Goal: Task Accomplishment & Management: Complete application form

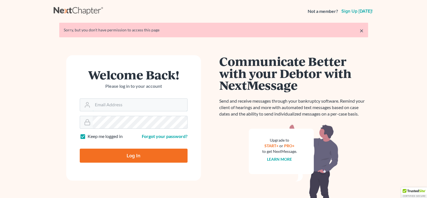
type input "[EMAIL_ADDRESS][DOMAIN_NAME]"
click at [119, 158] on input "Log In" at bounding box center [134, 156] width 108 height 14
type input "Thinking..."
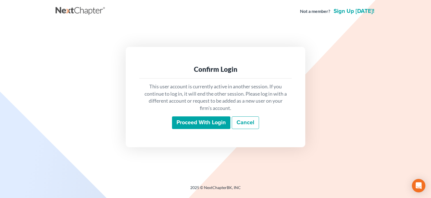
click at [201, 125] on input "Proceed with login" at bounding box center [201, 122] width 58 height 13
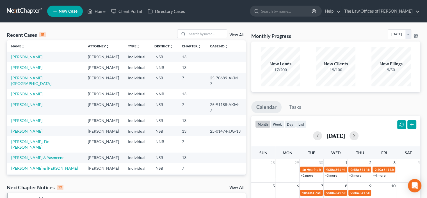
click at [23, 91] on link "[PERSON_NAME]" at bounding box center [26, 93] width 31 height 5
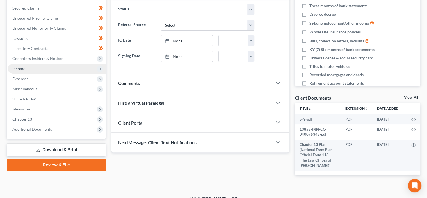
scroll to position [128, 0]
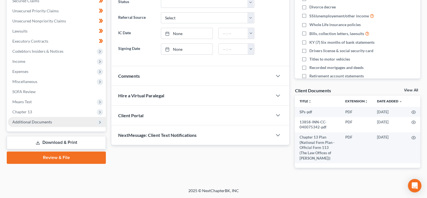
click at [36, 120] on span "Additional Documents" at bounding box center [57, 122] width 98 height 10
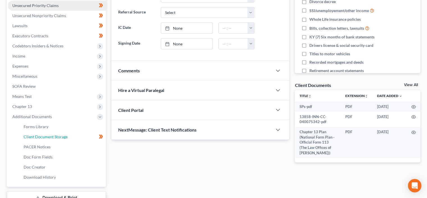
click at [67, 135] on link "Client Document Storage" at bounding box center [62, 137] width 87 height 10
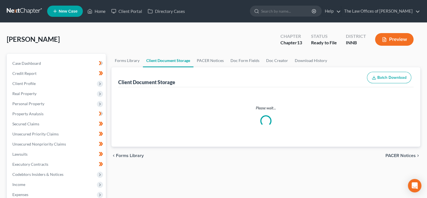
select select "2"
select select "0"
select select "8"
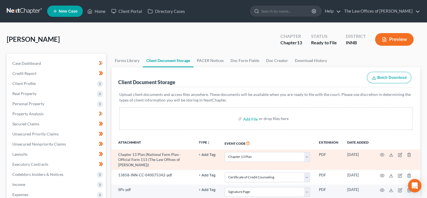
scroll to position [14, 0]
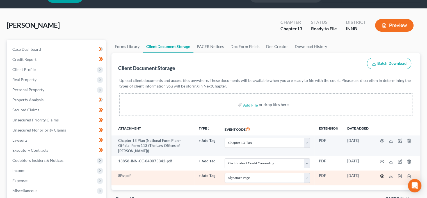
click at [379, 178] on icon "button" at bounding box center [381, 176] width 4 height 4
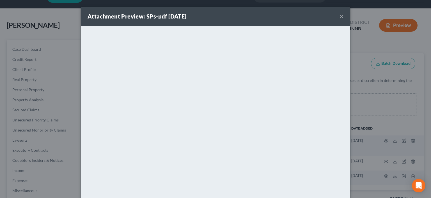
click at [339, 16] on button "×" at bounding box center [341, 16] width 4 height 7
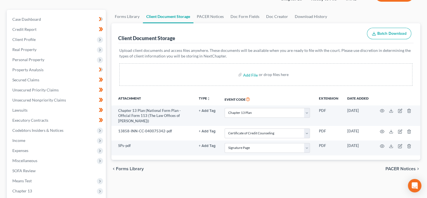
scroll to position [46, 0]
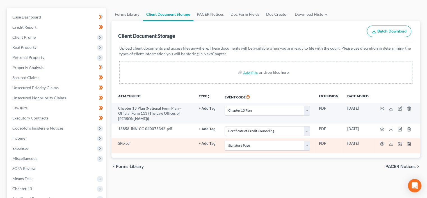
click at [409, 144] on icon "button" at bounding box center [408, 144] width 3 height 4
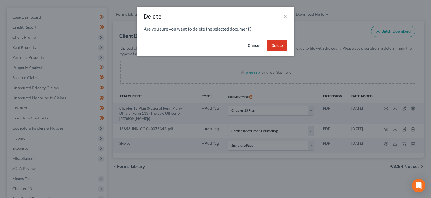
click at [280, 45] on button "Delete" at bounding box center [277, 45] width 20 height 11
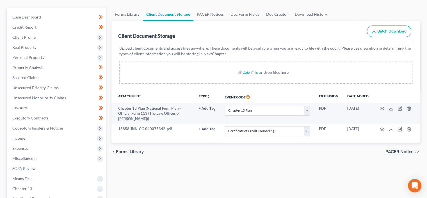
click at [251, 72] on input "file" at bounding box center [249, 72] width 13 height 10
type input "C:\fakepath\SPs.pdf"
select select "2"
select select "0"
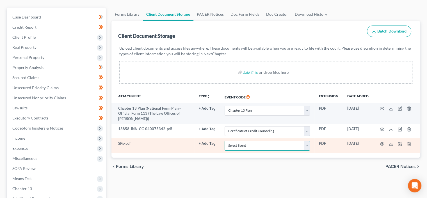
click at [254, 143] on select "Select Event Certificate of Credit Counseling Chapter 13 Calculation of Disposa…" at bounding box center [266, 146] width 85 height 10
select select "8"
click at [224, 142] on select "Select Event Certificate of Credit Counseling Chapter 13 Calculation of Disposa…" at bounding box center [266, 146] width 85 height 10
click at [381, 146] on icon "button" at bounding box center [381, 144] width 4 height 4
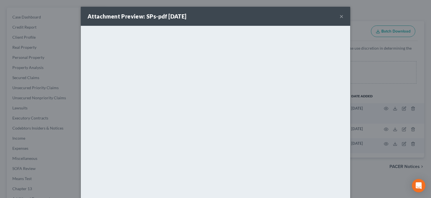
click at [340, 15] on button "×" at bounding box center [341, 16] width 4 height 7
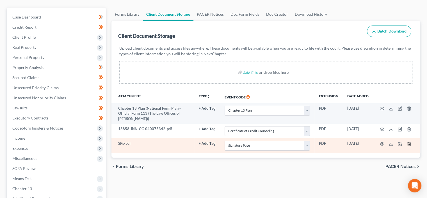
click at [407, 145] on icon "button" at bounding box center [408, 144] width 3 height 4
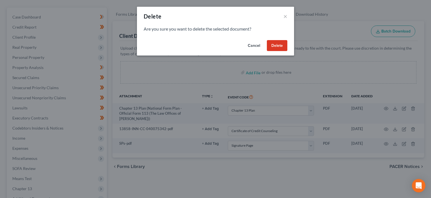
click at [270, 42] on button "Delete" at bounding box center [277, 45] width 20 height 11
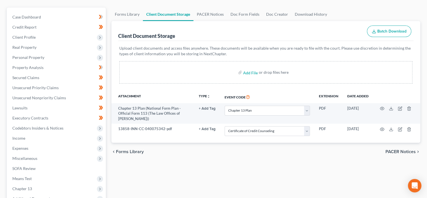
scroll to position [0, 0]
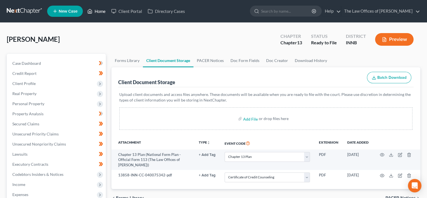
click at [92, 9] on icon at bounding box center [89, 11] width 5 height 7
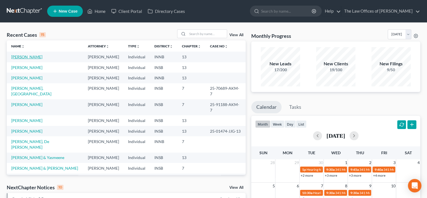
drag, startPoint x: 34, startPoint y: 57, endPoint x: 44, endPoint y: 59, distance: 10.6
click at [34, 57] on link "[PERSON_NAME]" at bounding box center [26, 56] width 31 height 5
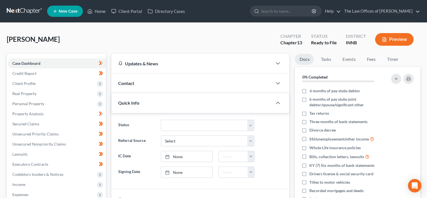
scroll to position [132, 0]
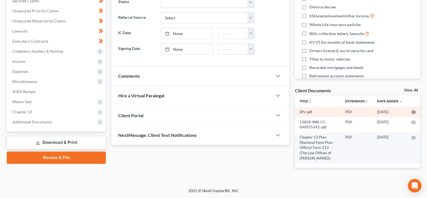
click at [412, 110] on icon "button" at bounding box center [413, 112] width 4 height 4
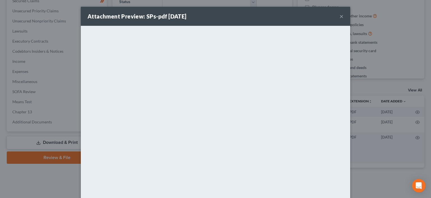
click at [341, 17] on button "×" at bounding box center [341, 16] width 4 height 7
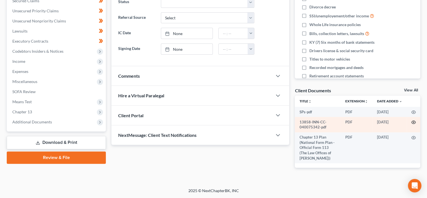
click at [414, 122] on circle "button" at bounding box center [413, 122] width 1 height 1
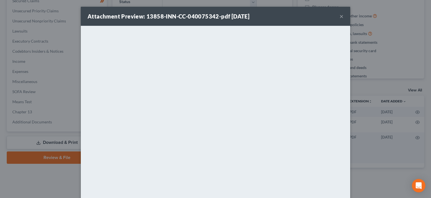
click at [340, 16] on button "×" at bounding box center [341, 16] width 4 height 7
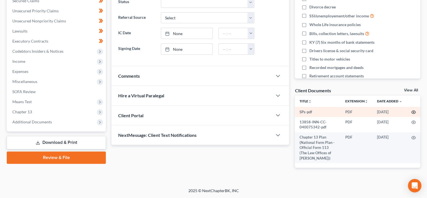
click at [414, 111] on icon "button" at bounding box center [413, 112] width 4 height 3
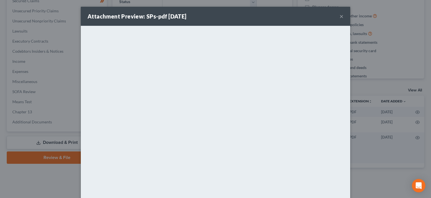
click at [341, 15] on button "×" at bounding box center [341, 16] width 4 height 7
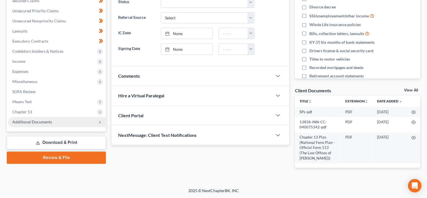
click at [40, 119] on span "Additional Documents" at bounding box center [32, 121] width 40 height 5
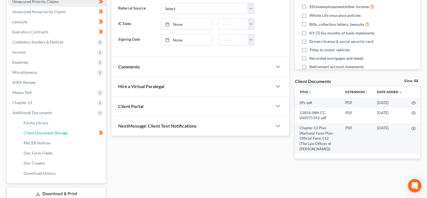
drag, startPoint x: 61, startPoint y: 130, endPoint x: 88, endPoint y: 130, distance: 27.8
click at [61, 130] on span "Client Document Storage" at bounding box center [46, 132] width 44 height 5
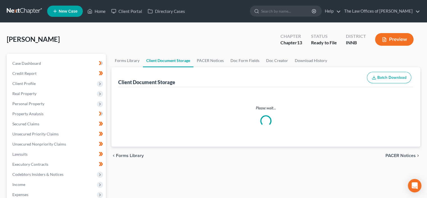
select select "2"
select select "0"
select select "8"
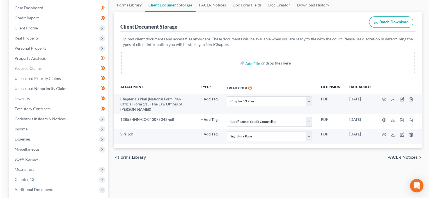
scroll to position [57, 0]
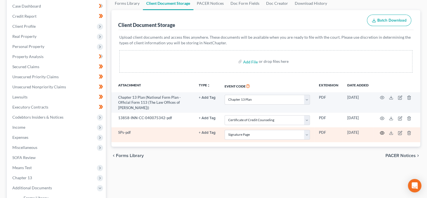
click at [380, 135] on icon "button" at bounding box center [381, 133] width 4 height 4
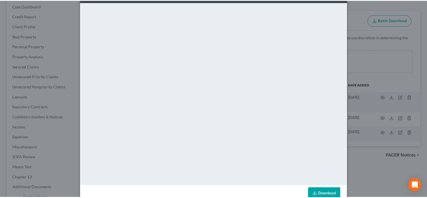
scroll to position [0, 0]
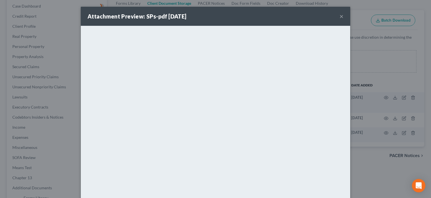
click at [340, 16] on button "×" at bounding box center [341, 16] width 4 height 7
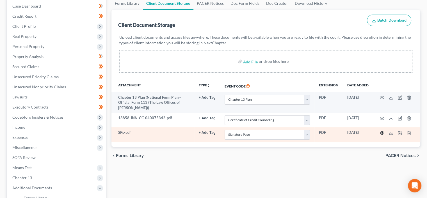
click at [381, 134] on icon "button" at bounding box center [381, 133] width 4 height 4
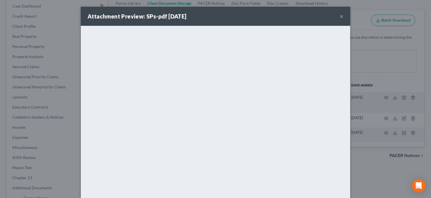
click at [336, 13] on div "Attachment Preview: SPs-pdf [DATE] ×" at bounding box center [215, 16] width 269 height 19
click at [340, 16] on button "×" at bounding box center [341, 16] width 4 height 7
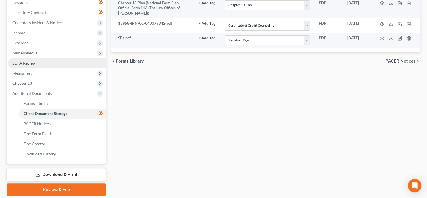
scroll to position [171, 0]
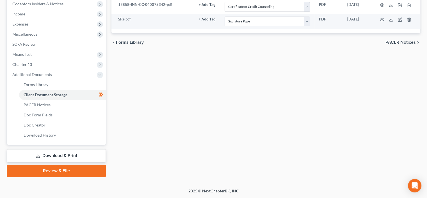
click at [63, 174] on link "Review & File" at bounding box center [56, 171] width 99 height 12
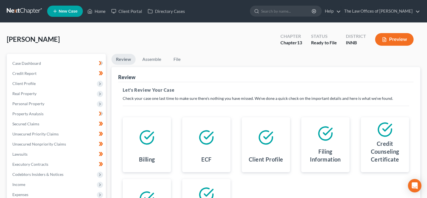
scroll to position [110, 0]
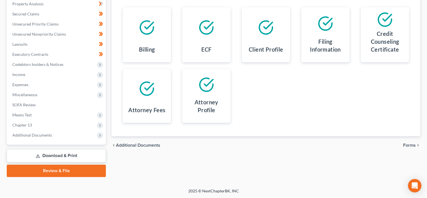
click at [411, 144] on span "Forms" at bounding box center [409, 145] width 13 height 4
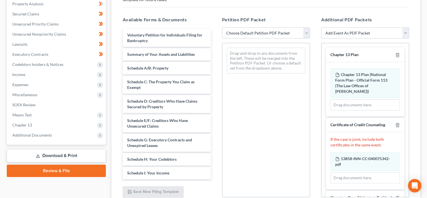
click at [240, 29] on select "Choose Default Petition PDF Packet Emergency Filing (Voluntary Petition and Cre…" at bounding box center [266, 32] width 88 height 11
select select "1"
click at [222, 27] on select "Choose Default Petition PDF Packet Emergency Filing (Voluntary Petition and Cre…" at bounding box center [266, 32] width 88 height 11
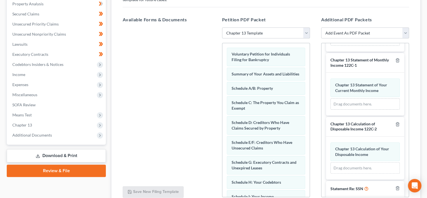
scroll to position [220, 0]
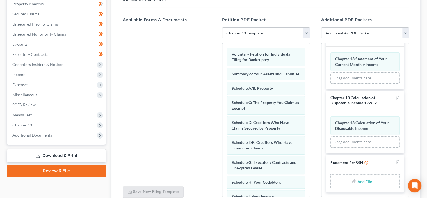
click at [360, 182] on input "file" at bounding box center [363, 181] width 13 height 10
type input "C:\fakepath\SSN - WS.pdf"
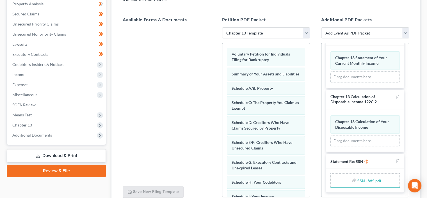
scroll to position [159, 0]
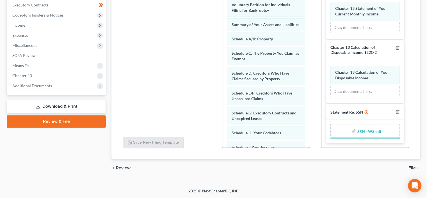
click at [413, 167] on span "File" at bounding box center [411, 168] width 7 height 4
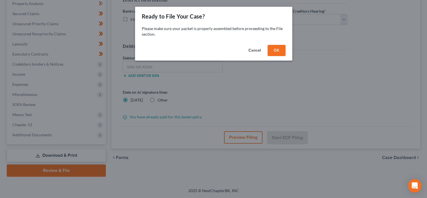
scroll to position [110, 0]
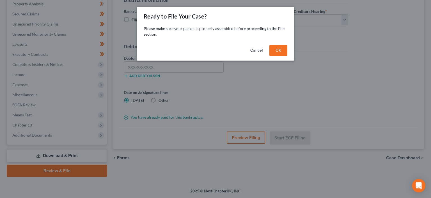
click at [279, 48] on button "OK" at bounding box center [278, 50] width 18 height 11
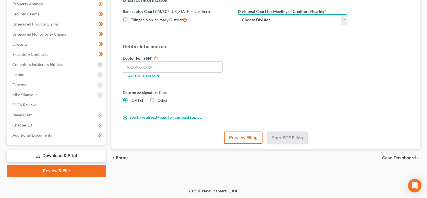
click at [278, 20] on select "Choose Division [GEOGRAPHIC_DATA][PERSON_NAME][GEOGRAPHIC_DATA] [GEOGRAPHIC_DAT…" at bounding box center [292, 19] width 109 height 11
select select "1"
click at [238, 14] on select "Choose Division [GEOGRAPHIC_DATA][PERSON_NAME][GEOGRAPHIC_DATA] [GEOGRAPHIC_DAT…" at bounding box center [292, 19] width 109 height 11
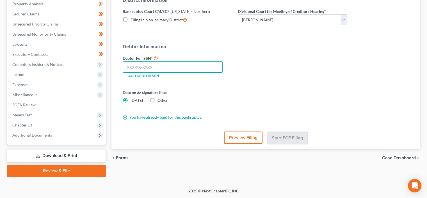
click at [151, 66] on input "text" at bounding box center [173, 66] width 100 height 11
paste input "315-90-8800"
type input "315-90-8800"
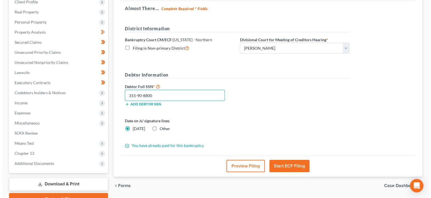
scroll to position [84, 0]
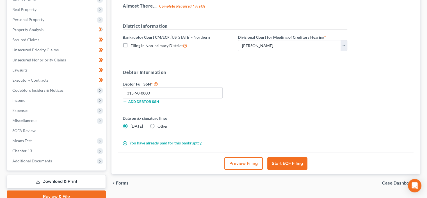
click at [235, 165] on button "Preview Filing" at bounding box center [243, 163] width 38 height 12
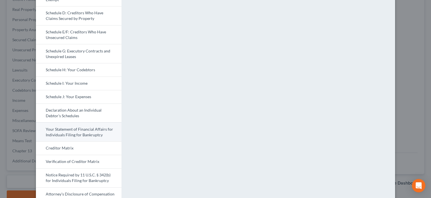
scroll to position [156, 0]
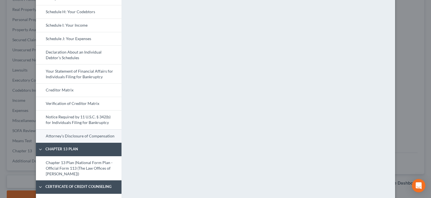
click at [81, 134] on link "Attorney's Disclosure of Compensation" at bounding box center [79, 135] width 86 height 13
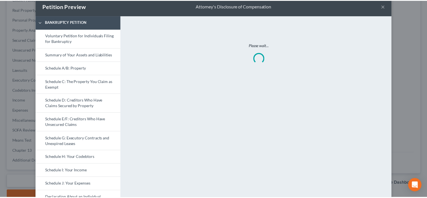
scroll to position [4, 0]
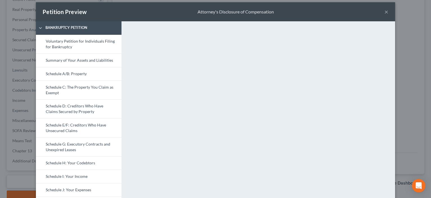
click at [379, 12] on div "Petition Preview Attorney's Disclosure of Compensation ×" at bounding box center [215, 11] width 359 height 19
click at [385, 10] on button "×" at bounding box center [386, 11] width 4 height 7
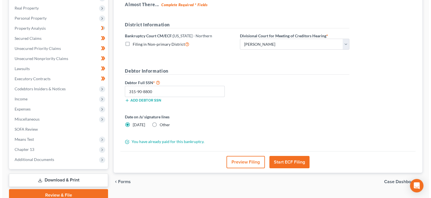
scroll to position [110, 0]
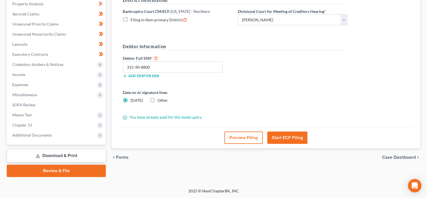
click at [293, 137] on button "Start ECF Filing" at bounding box center [287, 138] width 40 height 12
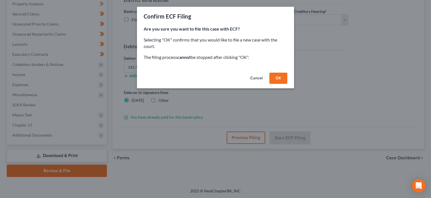
click at [257, 78] on button "Cancel" at bounding box center [256, 78] width 21 height 11
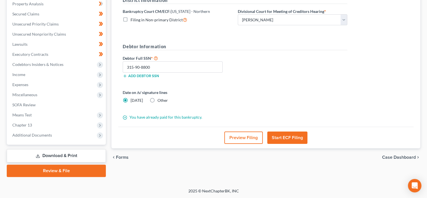
click at [248, 132] on button "Preview Filing" at bounding box center [243, 138] width 38 height 12
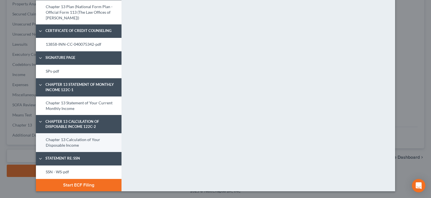
scroll to position [264, 0]
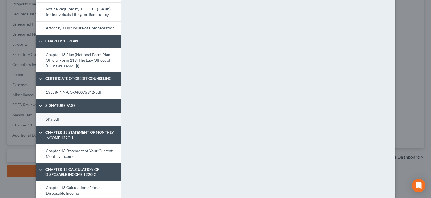
drag, startPoint x: 49, startPoint y: 119, endPoint x: 53, endPoint y: 119, distance: 4.5
click at [49, 119] on link "SPs-pdf" at bounding box center [79, 119] width 86 height 13
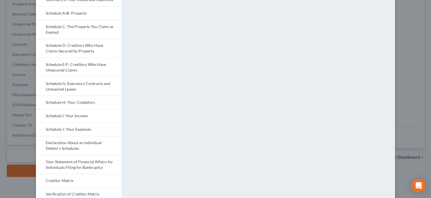
scroll to position [0, 0]
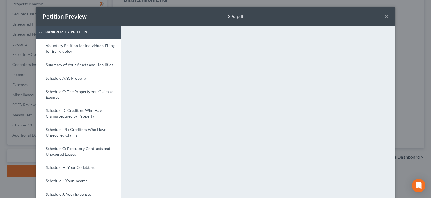
drag, startPoint x: 386, startPoint y: 15, endPoint x: 384, endPoint y: 20, distance: 5.0
click at [386, 15] on button "×" at bounding box center [386, 16] width 4 height 7
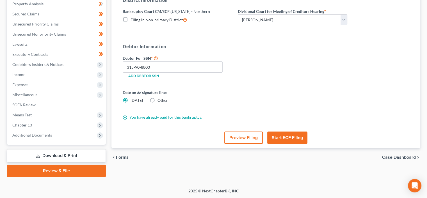
click at [289, 132] on button "Start ECF Filing" at bounding box center [287, 138] width 40 height 12
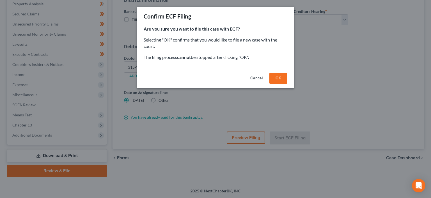
click at [278, 79] on button "OK" at bounding box center [278, 78] width 18 height 11
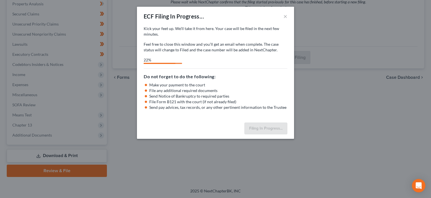
scroll to position [42, 0]
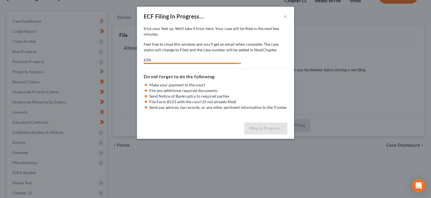
select select "1"
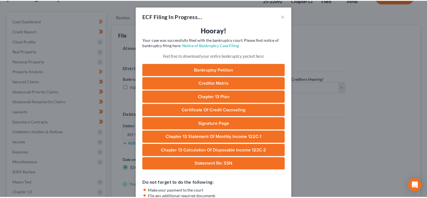
scroll to position [53, 0]
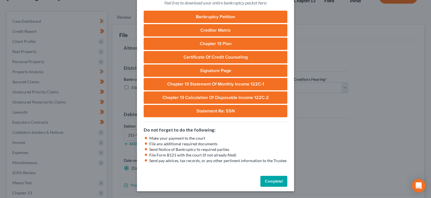
click at [272, 181] on button "Complete!" at bounding box center [273, 181] width 27 height 11
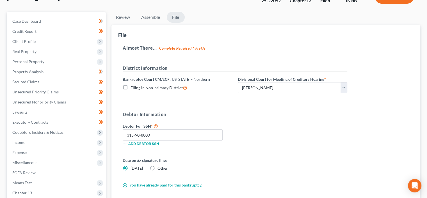
scroll to position [0, 0]
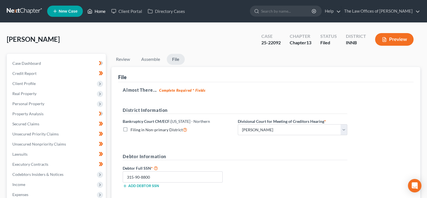
click at [100, 13] on link "Home" at bounding box center [96, 11] width 24 height 10
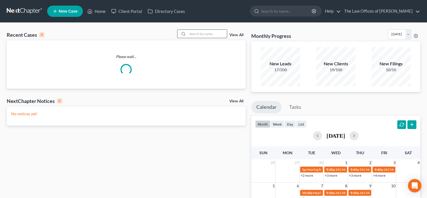
drag, startPoint x: 205, startPoint y: 35, endPoint x: 198, endPoint y: 35, distance: 6.8
click at [203, 35] on input "search" at bounding box center [206, 34] width 39 height 8
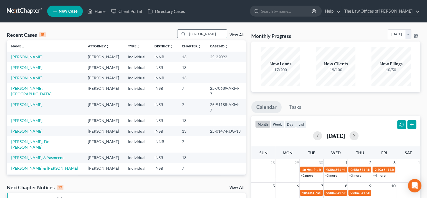
type input "[PERSON_NAME]"
